Goal: Task Accomplishment & Management: Manage account settings

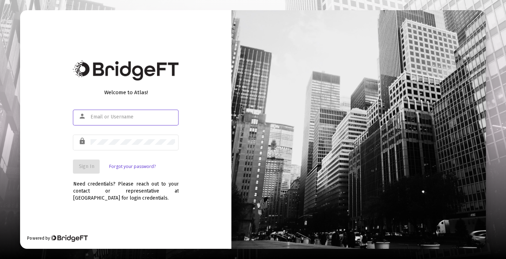
click at [108, 117] on input "text" at bounding box center [132, 117] width 84 height 6
type input "[EMAIL_ADDRESS][DOMAIN_NAME]"
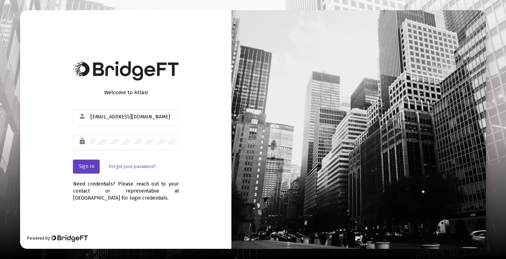
click at [88, 162] on button "Sign In" at bounding box center [86, 167] width 27 height 14
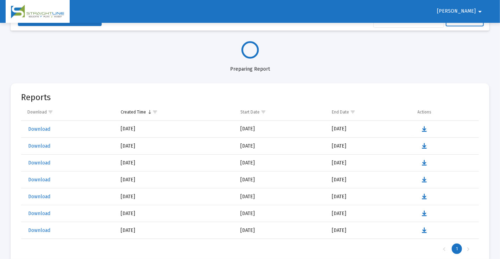
scroll to position [35, 0]
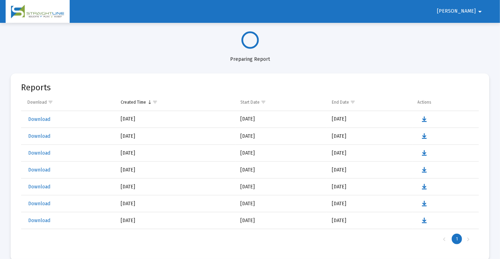
select select "View all"
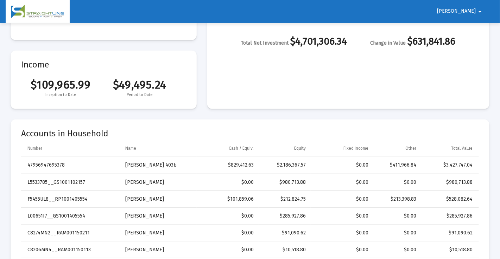
scroll to position [0, 0]
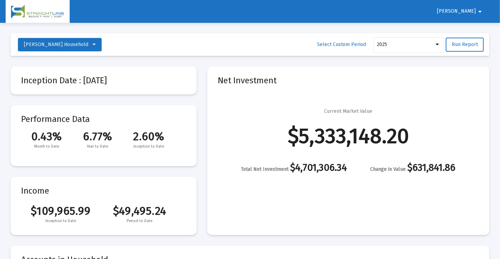
click at [464, 9] on span "Richard" at bounding box center [456, 11] width 39 height 6
click at [474, 30] on button "Logout" at bounding box center [469, 29] width 39 height 17
